Goal: Transaction & Acquisition: Subscribe to service/newsletter

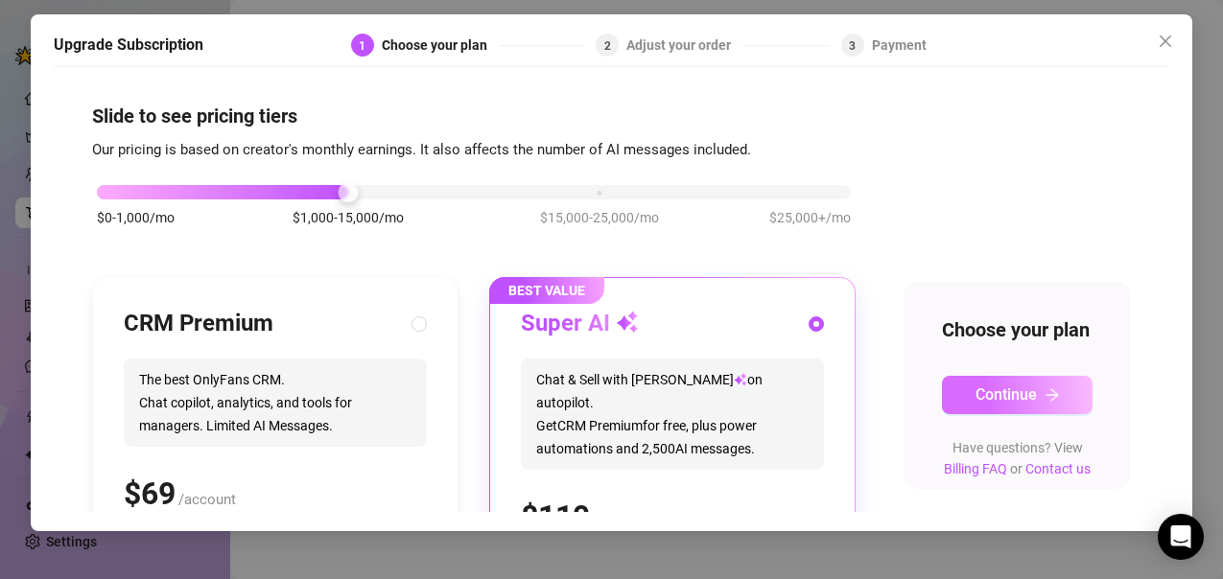
click at [1031, 414] on button "Continue" at bounding box center [1017, 395] width 151 height 38
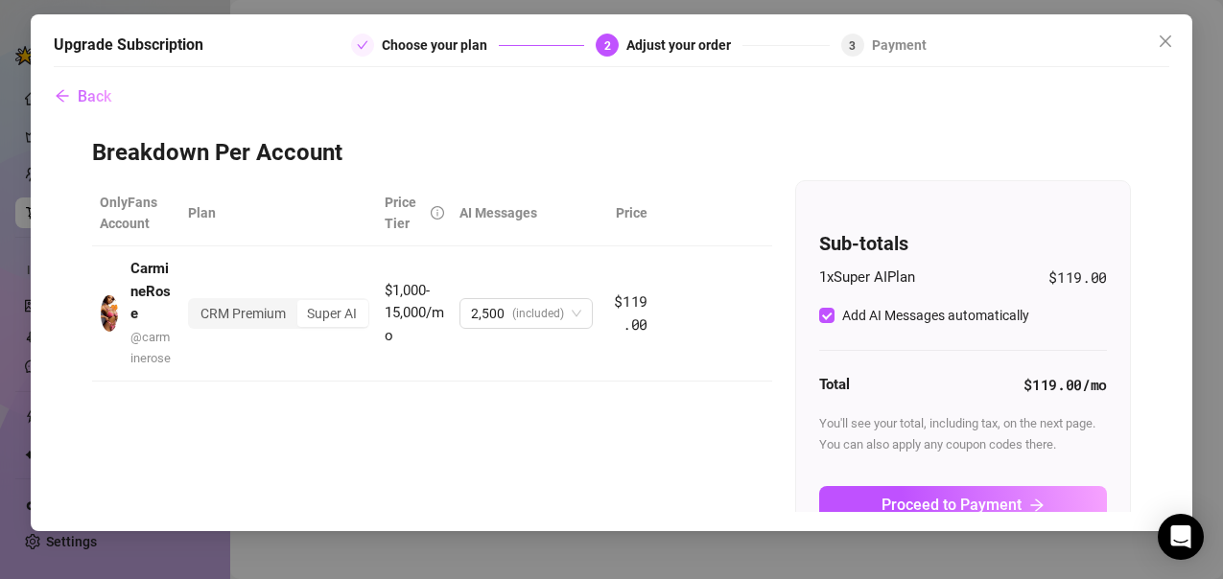
checkbox input "true"
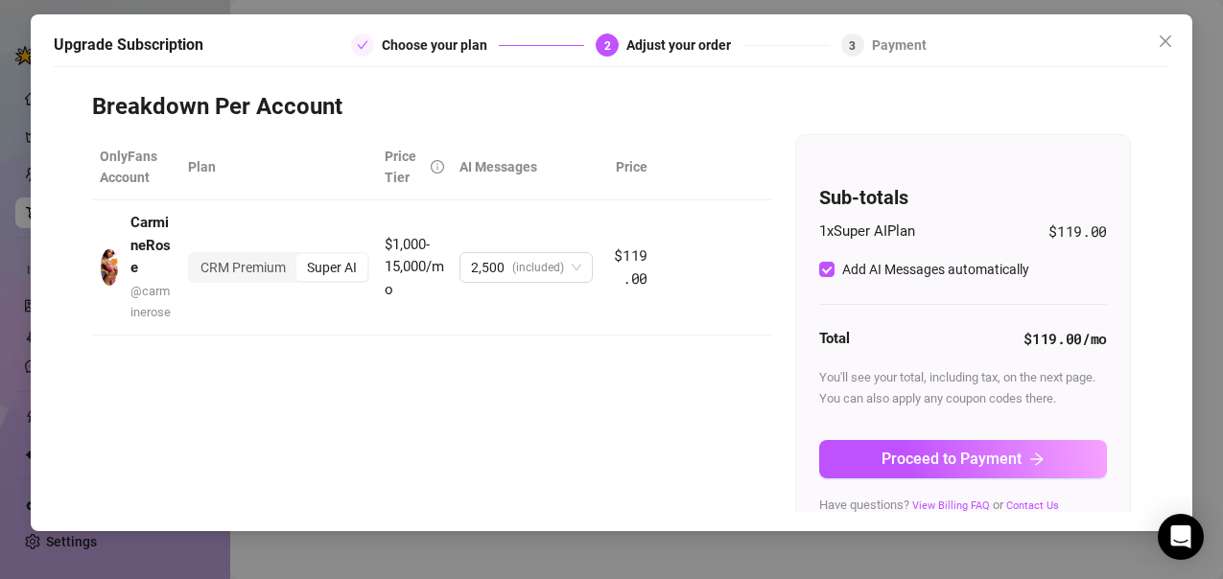
scroll to position [72, 0]
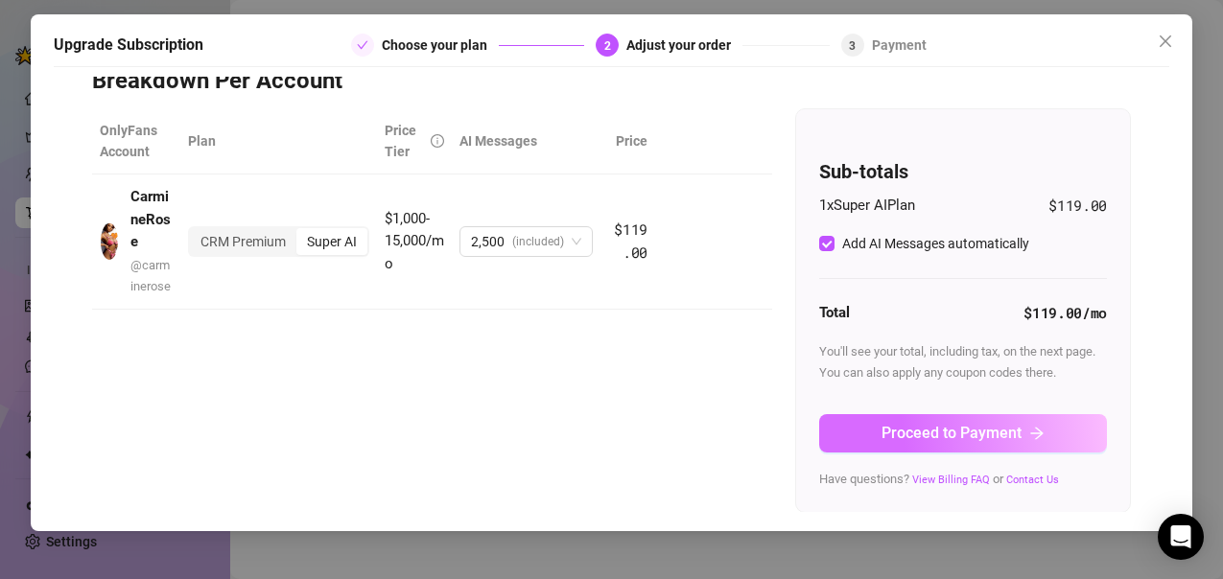
click at [958, 428] on span "Proceed to Payment" at bounding box center [952, 433] width 140 height 18
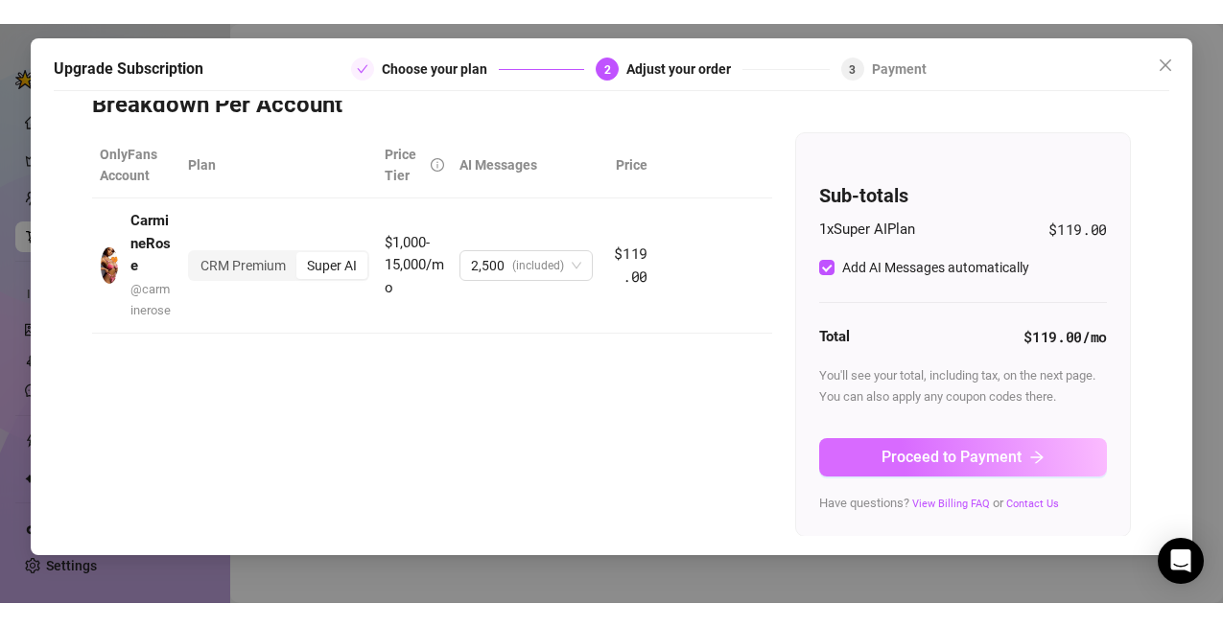
scroll to position [0, 0]
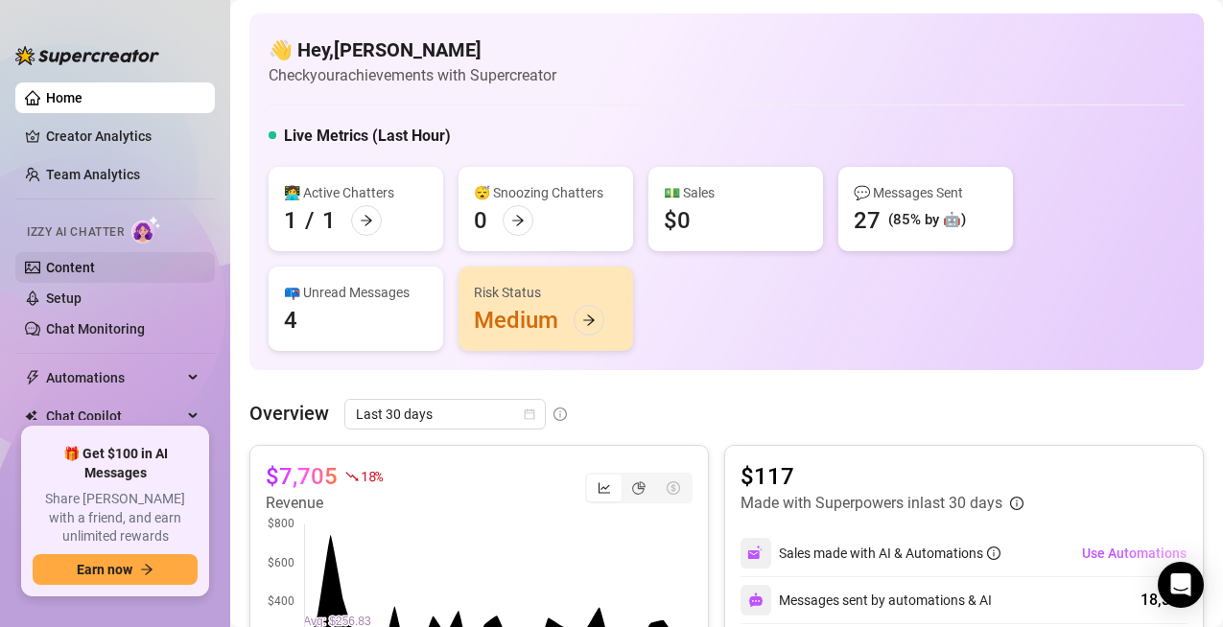
click at [75, 269] on link "Content" at bounding box center [70, 267] width 49 height 15
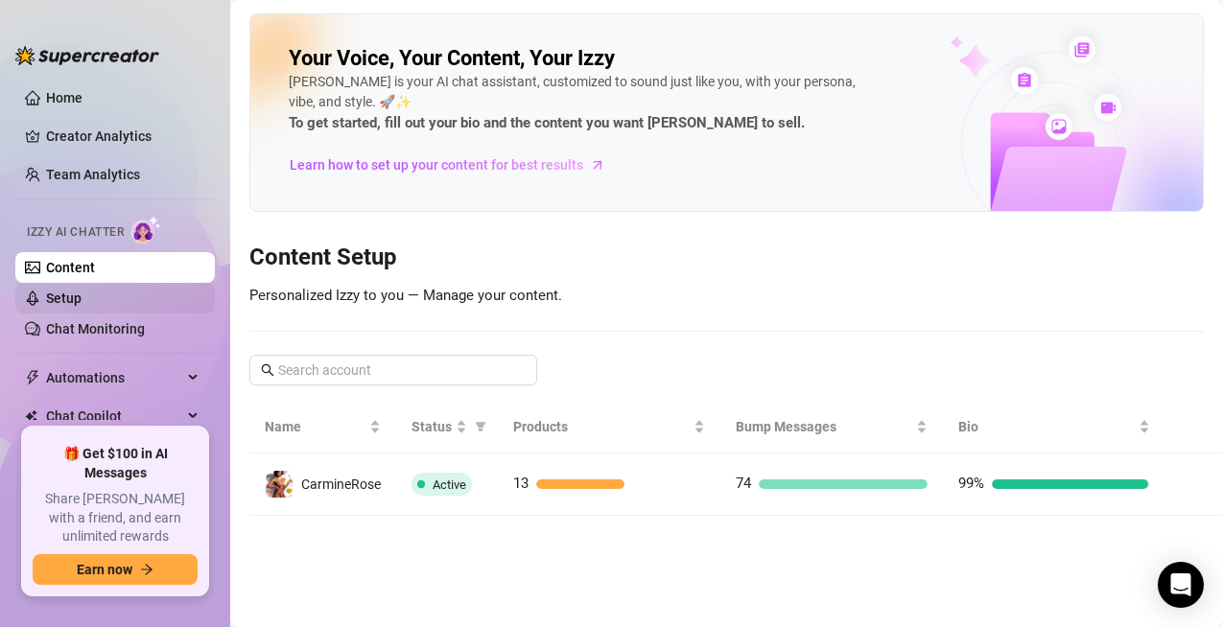
click at [57, 304] on link "Setup" at bounding box center [63, 298] width 35 height 15
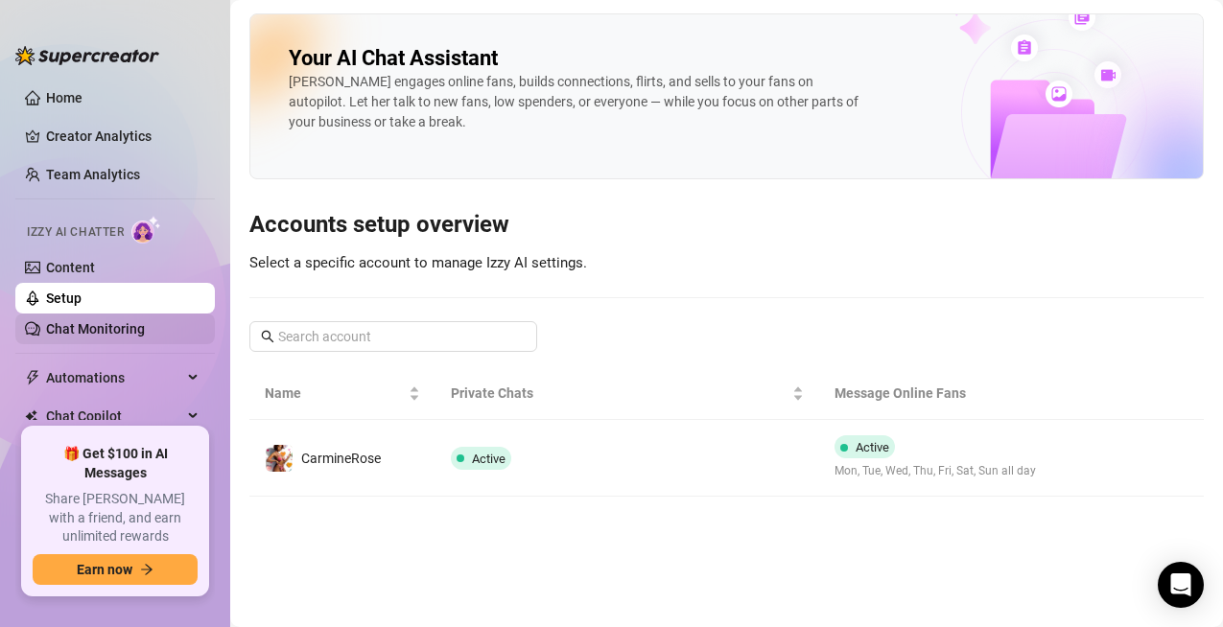
click at [107, 334] on link "Chat Monitoring" at bounding box center [95, 328] width 99 height 15
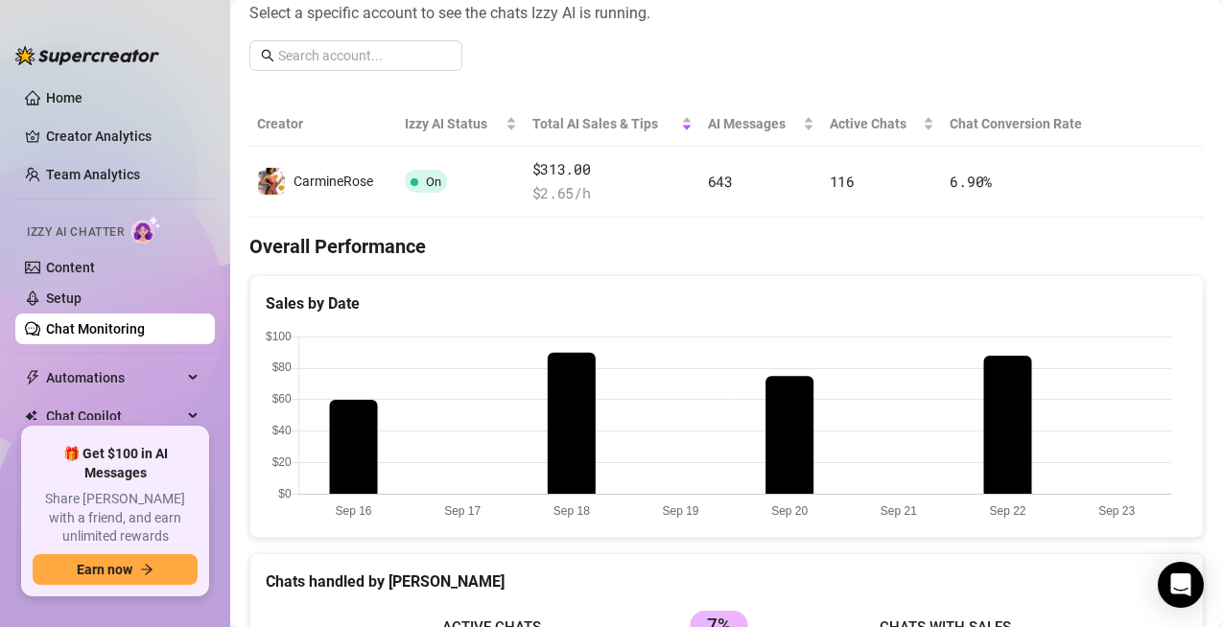
scroll to position [280, 0]
